Goal: Transaction & Acquisition: Obtain resource

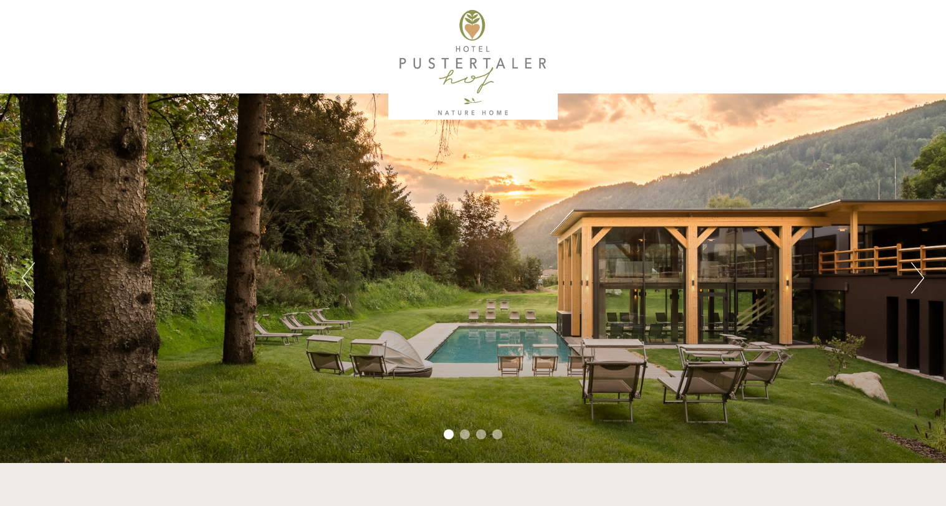
click at [915, 279] on button "Next" at bounding box center [917, 277] width 13 height 31
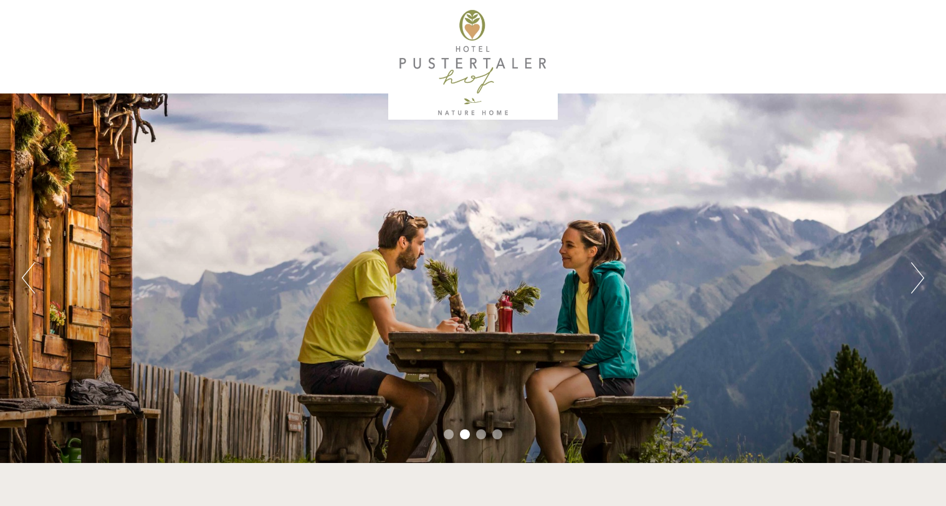
click at [915, 279] on button "Next" at bounding box center [917, 277] width 13 height 31
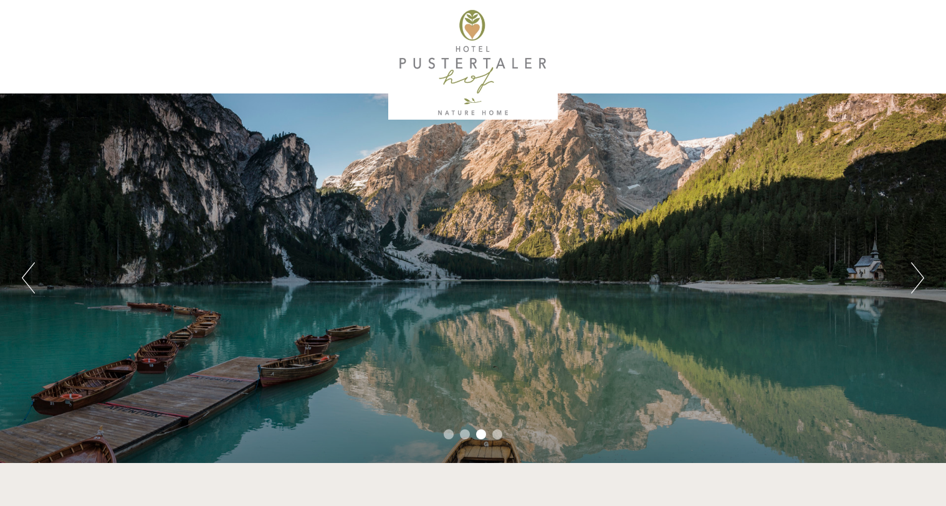
click at [915, 279] on button "Next" at bounding box center [917, 277] width 13 height 31
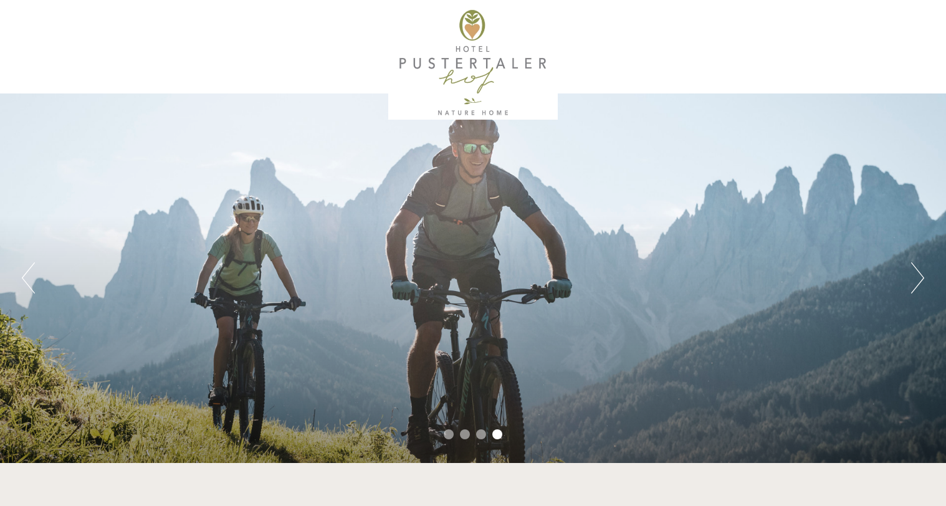
click at [915, 279] on button "Next" at bounding box center [917, 277] width 13 height 31
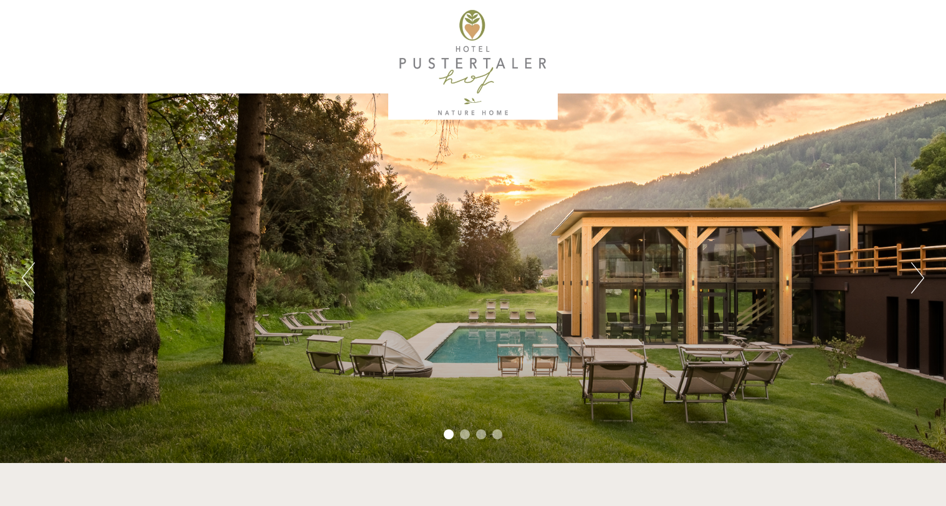
click at [915, 279] on button "Next" at bounding box center [917, 277] width 13 height 31
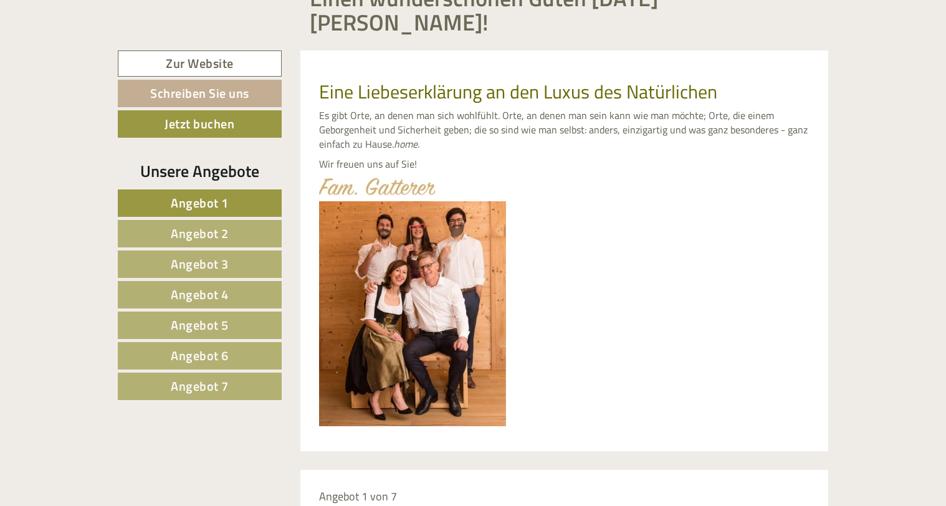
scroll to position [517, 0]
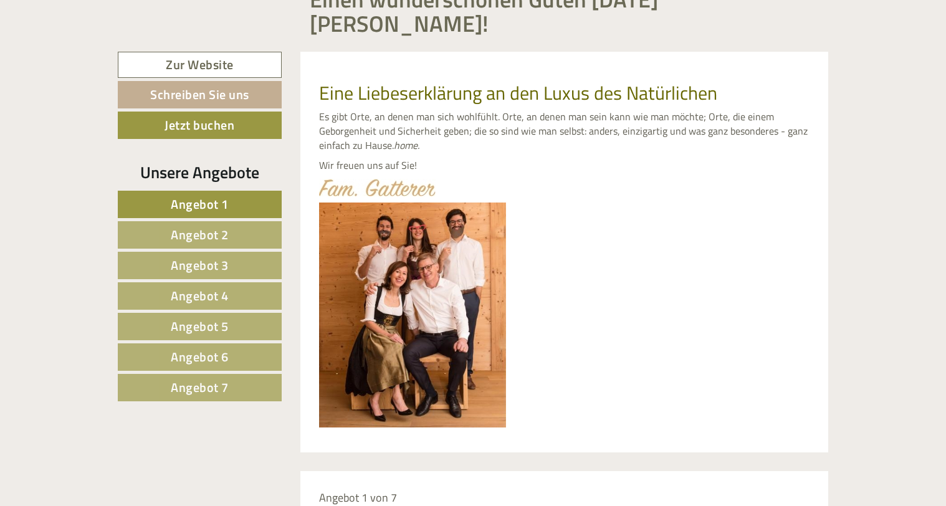
click at [207, 378] on span "Angebot 7" at bounding box center [200, 387] width 58 height 19
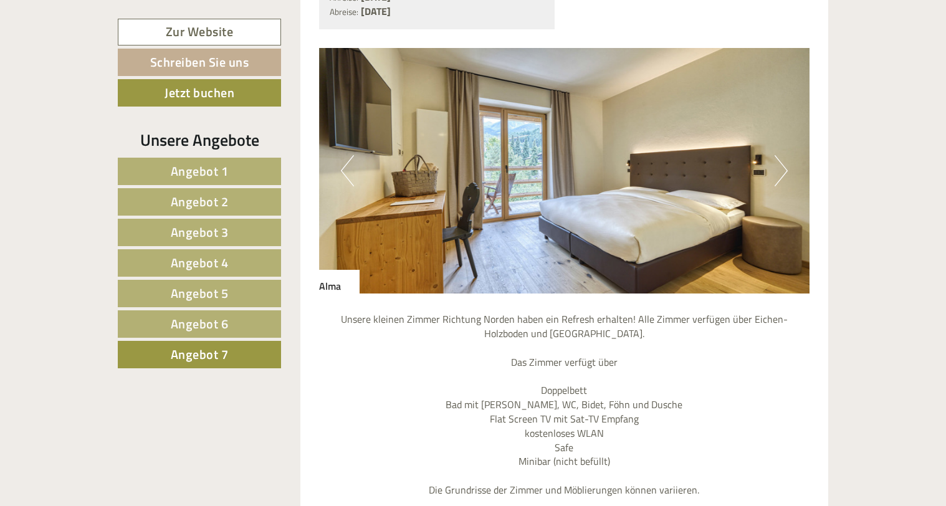
scroll to position [1129, 0]
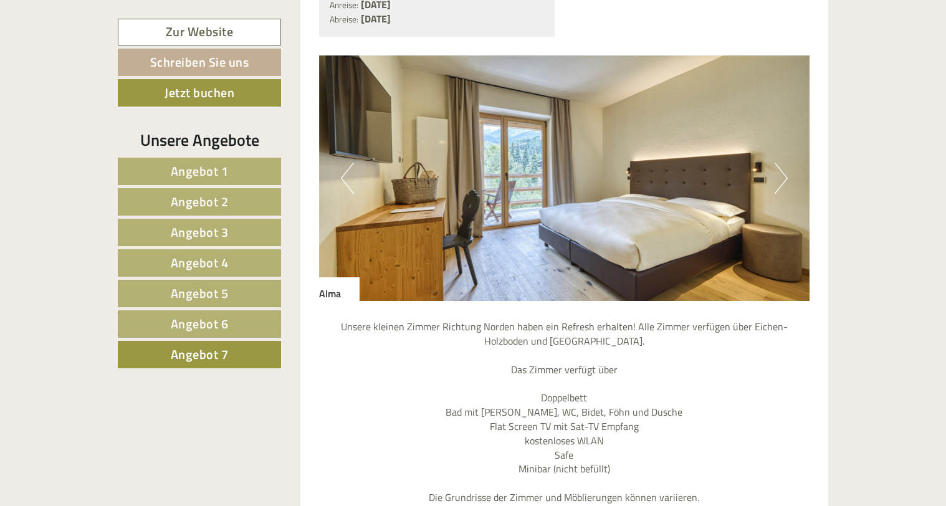
click at [781, 163] on button "Next" at bounding box center [781, 178] width 13 height 31
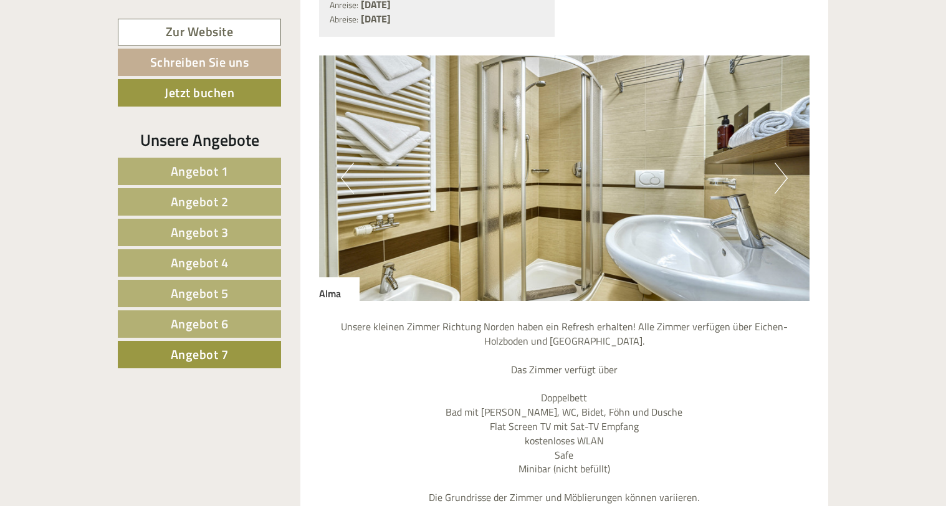
click at [781, 163] on button "Next" at bounding box center [781, 178] width 13 height 31
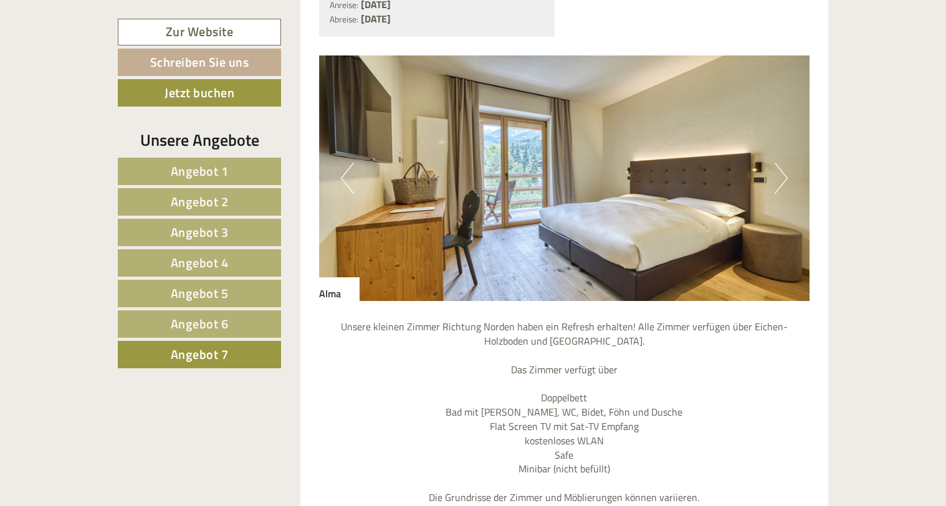
click at [781, 163] on button "Next" at bounding box center [781, 178] width 13 height 31
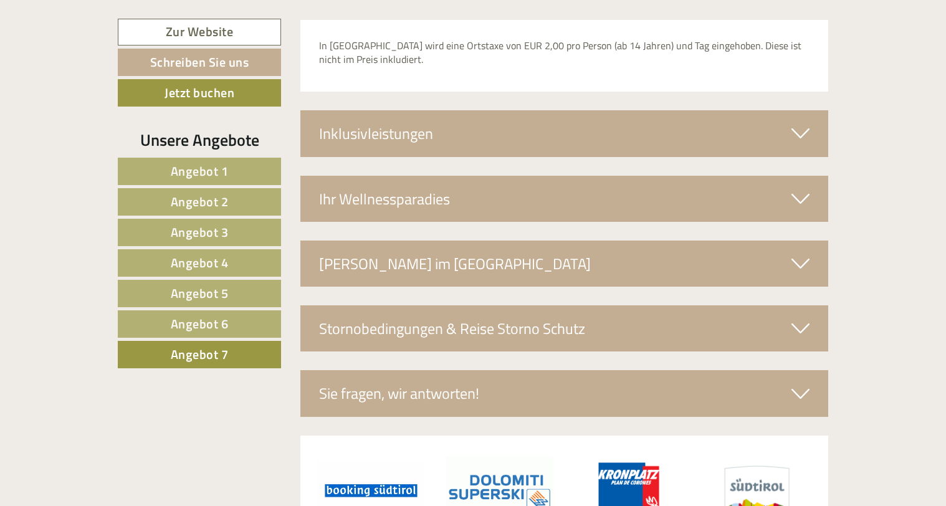
scroll to position [1977, 0]
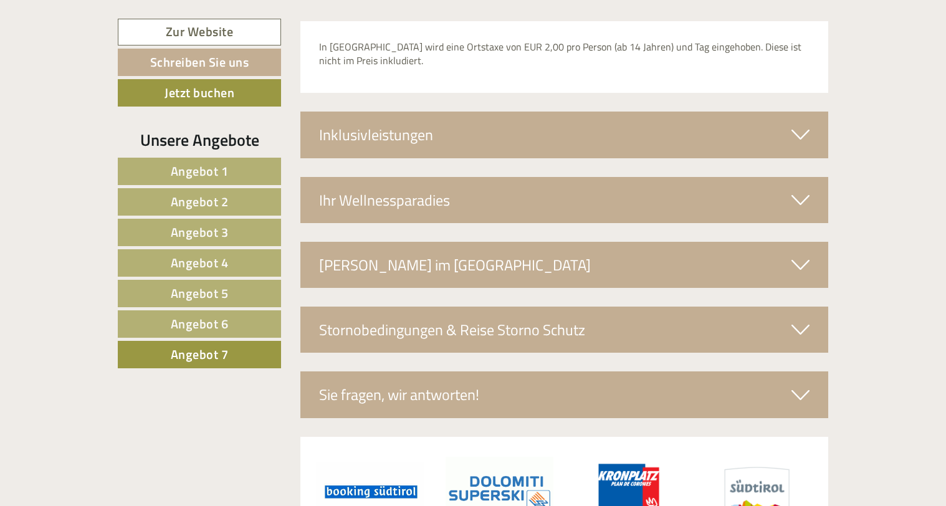
click at [800, 189] on icon at bounding box center [801, 199] width 18 height 21
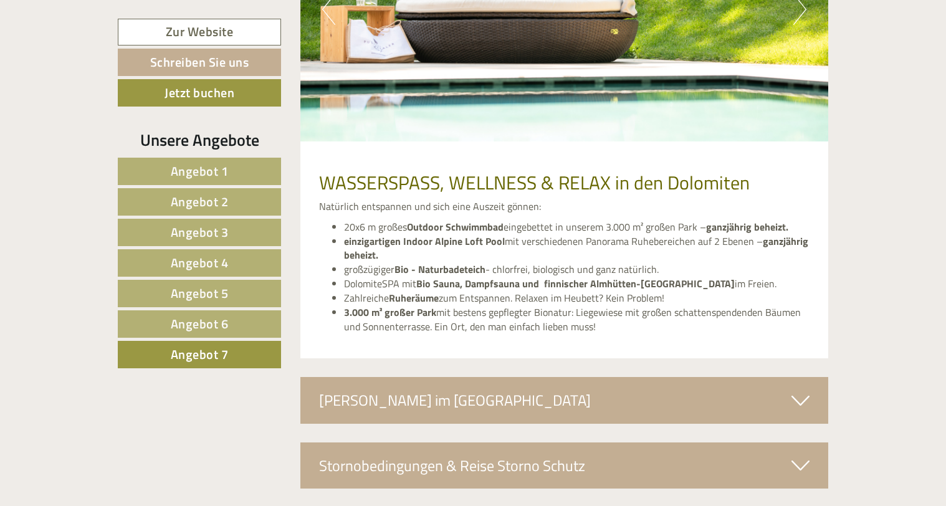
scroll to position [2322, 0]
